Goal: Transaction & Acquisition: Book appointment/travel/reservation

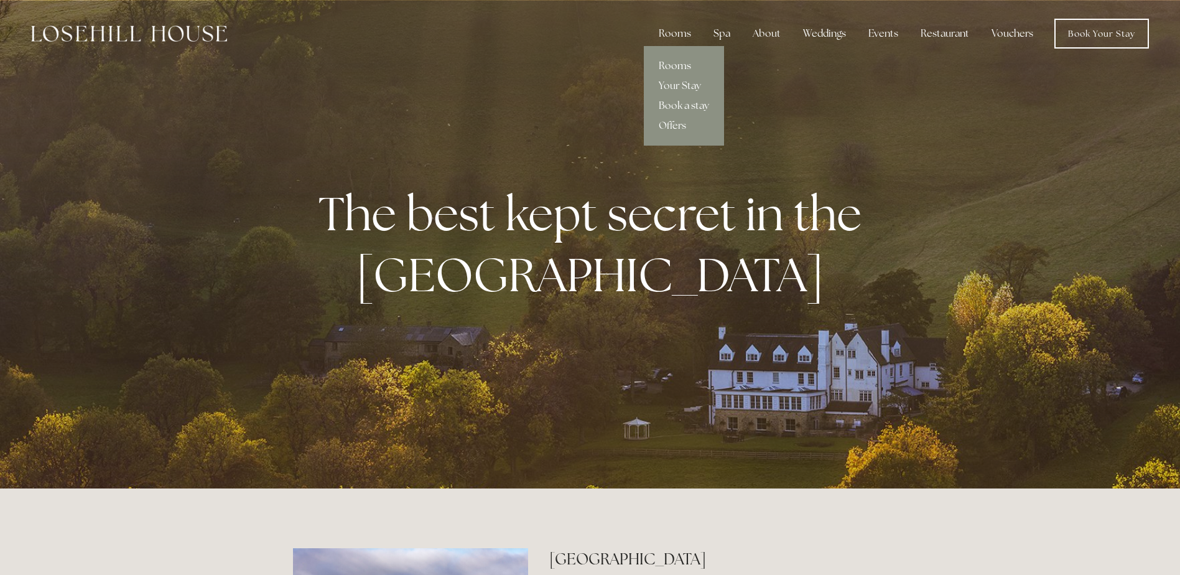
click at [682, 65] on link "Rooms" at bounding box center [684, 66] width 80 height 20
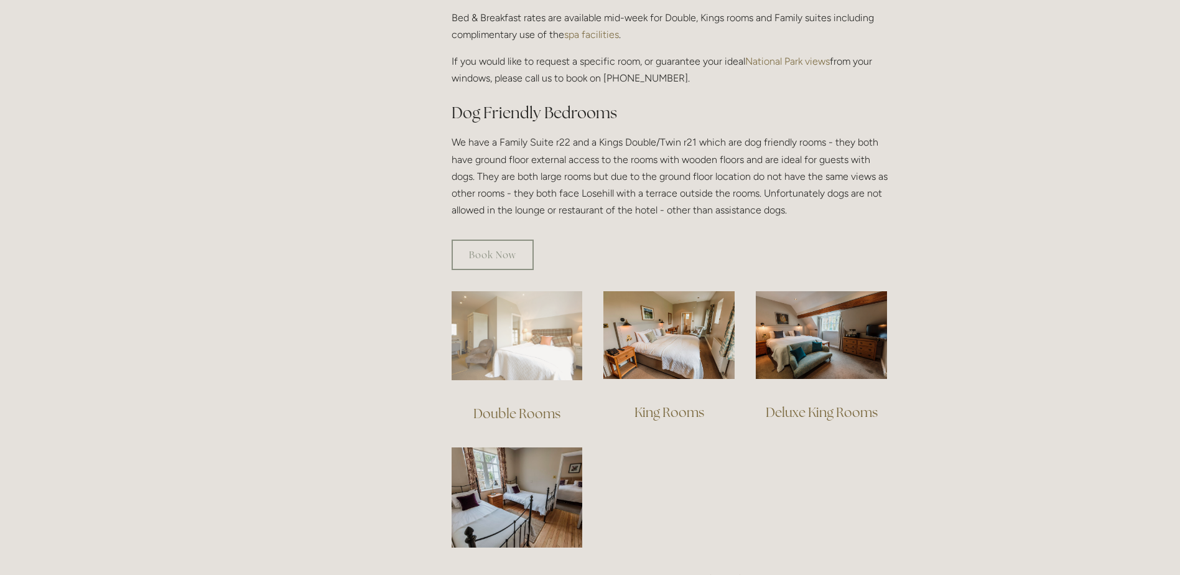
scroll to position [622, 0]
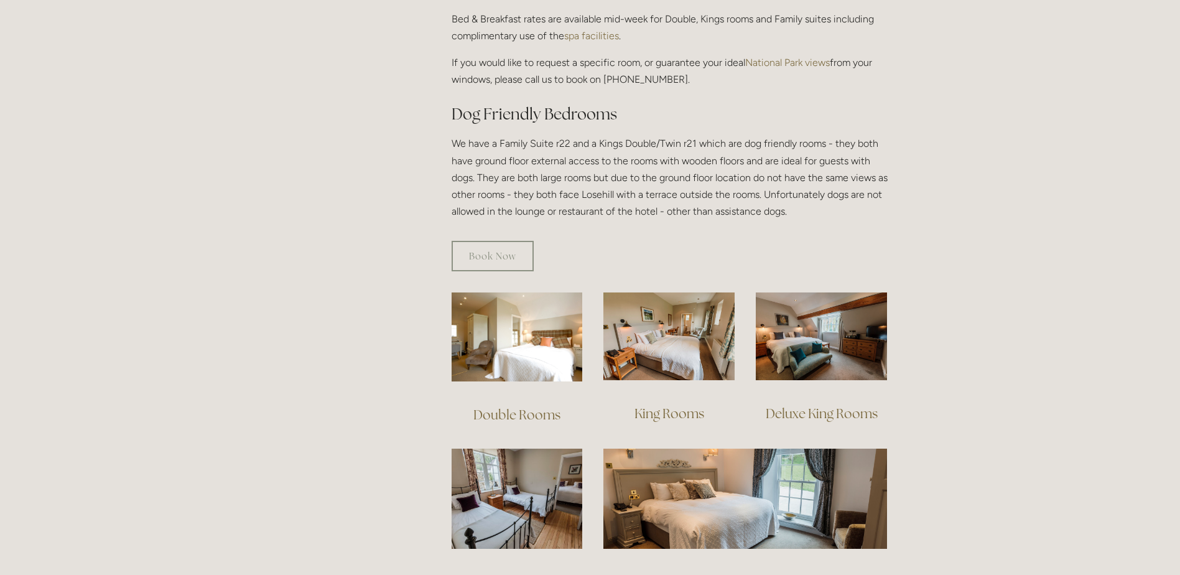
click at [507, 365] on div at bounding box center [517, 337] width 152 height 110
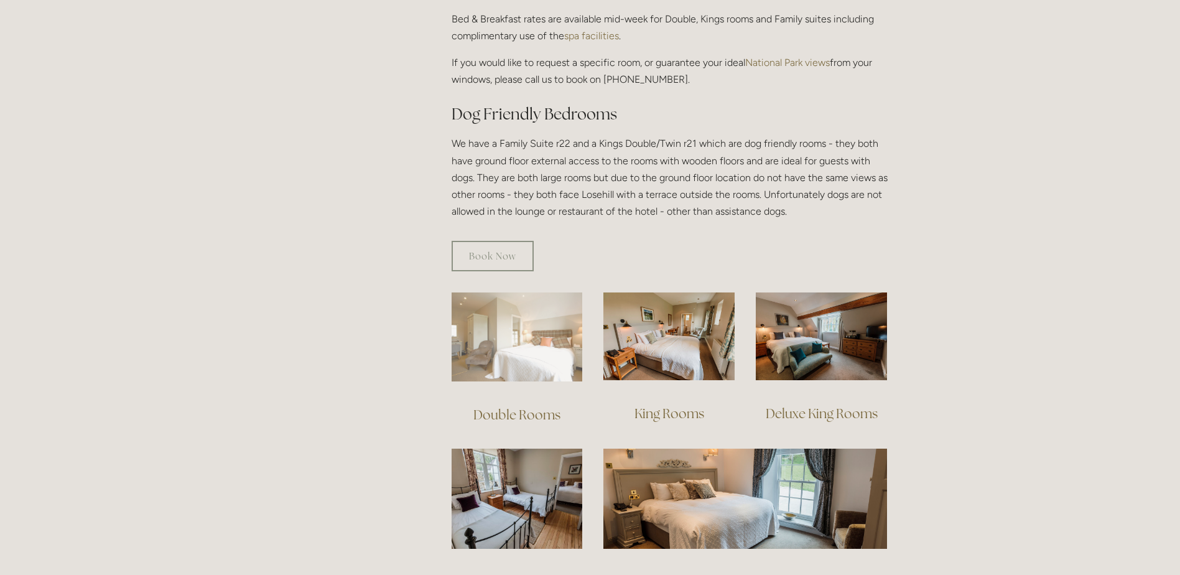
click at [507, 351] on img at bounding box center [516, 336] width 131 height 89
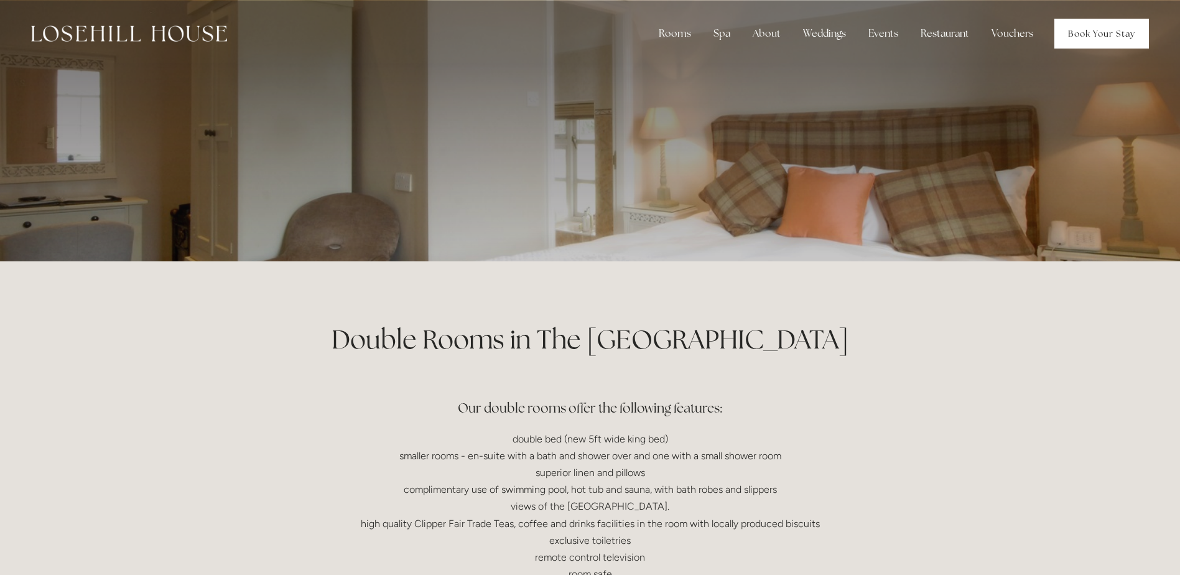
click at [1098, 39] on link "Book Your Stay" at bounding box center [1101, 34] width 95 height 30
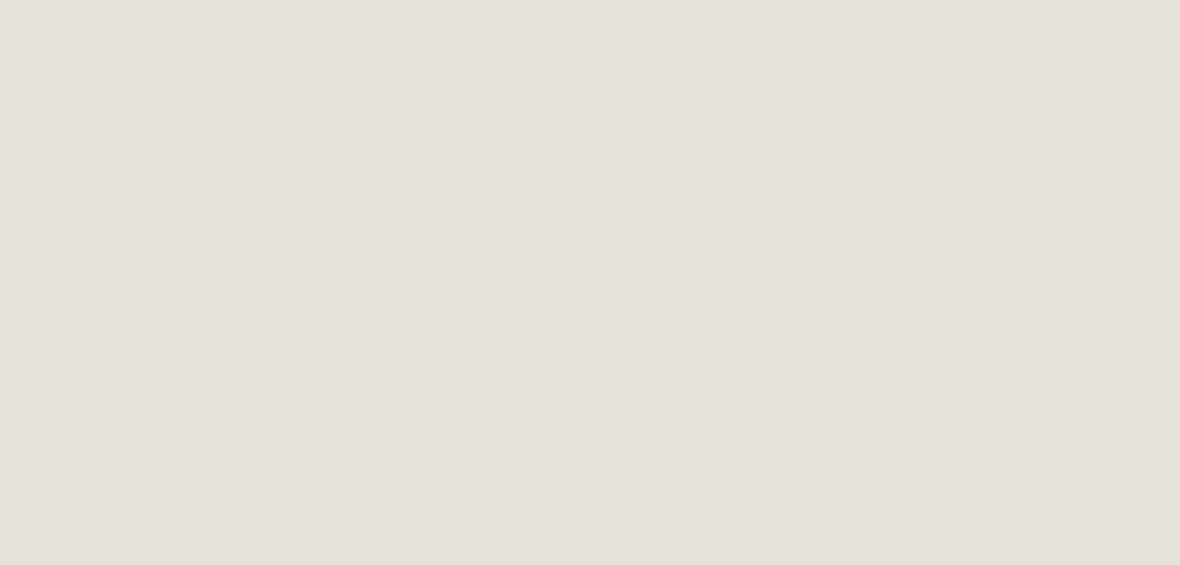
scroll to position [441, 0]
